Goal: Find contact information: Find contact information

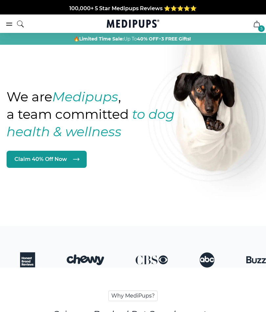
click at [256, 26] on icon "cart" at bounding box center [257, 24] width 8 height 8
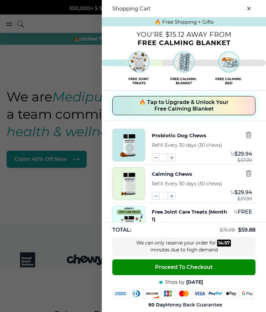
click at [251, 138] on icon "button" at bounding box center [248, 135] width 5 height 6
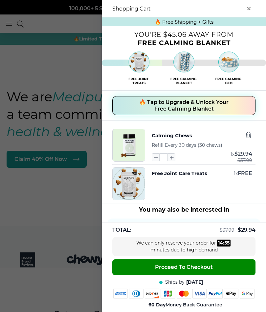
click at [247, 138] on icon "button" at bounding box center [248, 135] width 5 height 6
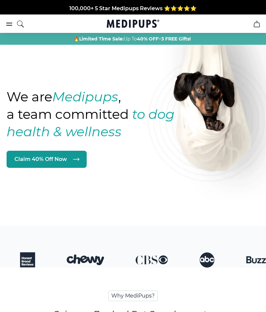
click at [257, 25] on icon "cart" at bounding box center [257, 24] width 8 height 8
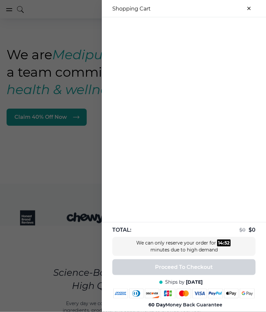
scroll to position [42, 0]
click at [79, 244] on div at bounding box center [133, 156] width 266 height 312
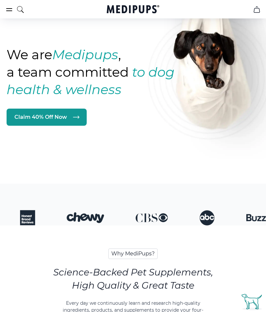
click at [13, 13] on icon "burger-menu" at bounding box center [9, 10] width 8 height 8
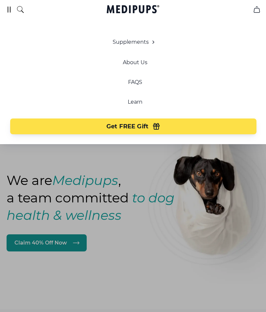
click at [12, 6] on icon "burger-menu" at bounding box center [9, 10] width 8 height 8
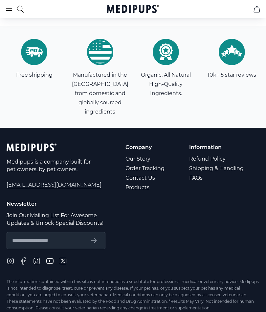
scroll to position [2274, 0]
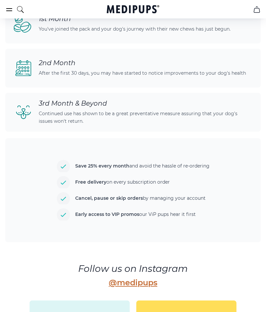
scroll to position [1748, 0]
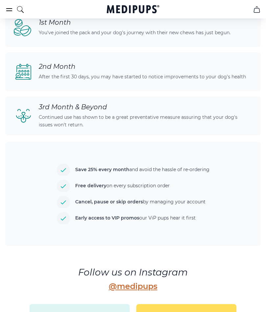
click at [218, 171] on div "Save 25% every month and avoid the hassle of re-ordering Free delivery on every…" at bounding box center [133, 194] width 256 height 104
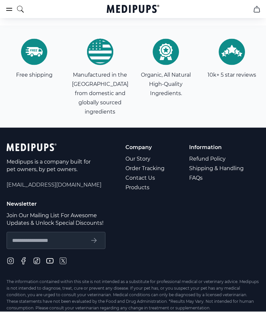
scroll to position [2246, 0]
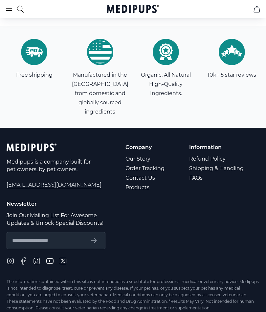
click at [161, 173] on link "Contact Us" at bounding box center [146, 178] width 40 height 10
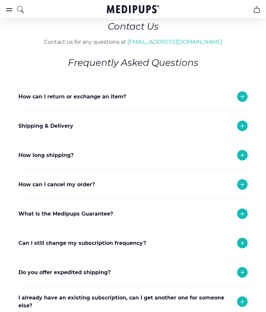
scroll to position [46, 0]
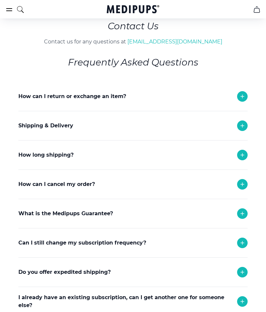
click at [244, 184] on icon at bounding box center [242, 184] width 3 height 3
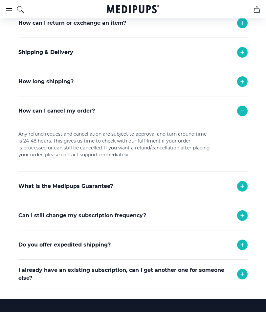
scroll to position [122, 0]
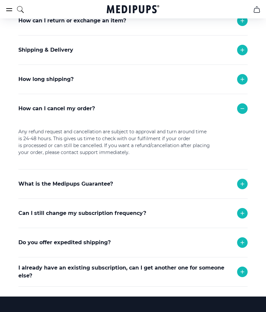
click at [242, 211] on icon at bounding box center [243, 213] width 8 height 8
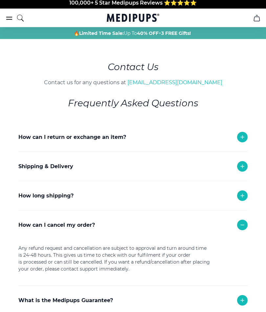
scroll to position [0, 0]
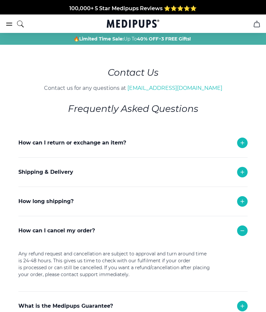
click at [20, 23] on icon "search" at bounding box center [20, 24] width 8 height 16
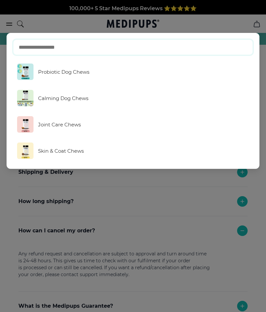
click at [128, 51] on input "text" at bounding box center [133, 46] width 240 height 15
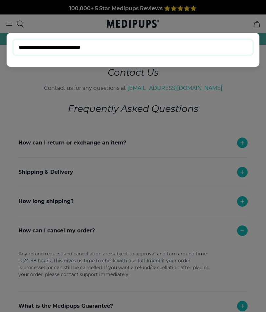
type input "**********"
click at [232, 49] on input "**********" at bounding box center [133, 46] width 240 height 15
click at [228, 48] on input "**********" at bounding box center [133, 46] width 240 height 15
click at [208, 55] on input "**********" at bounding box center [133, 46] width 240 height 15
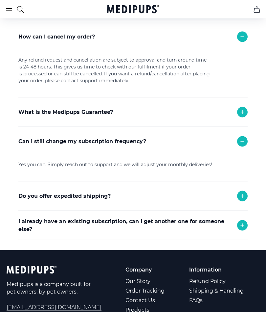
scroll to position [194, 0]
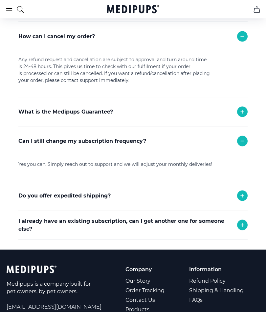
click at [240, 199] on icon at bounding box center [243, 196] width 8 height 8
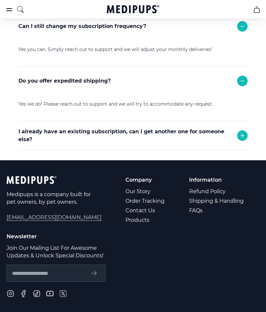
scroll to position [321, 0]
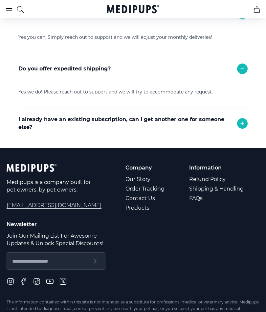
click at [58, 206] on span "[EMAIL_ADDRESS][DOMAIN_NAME]" at bounding box center [54, 205] width 95 height 8
